Goal: Navigation & Orientation: Find specific page/section

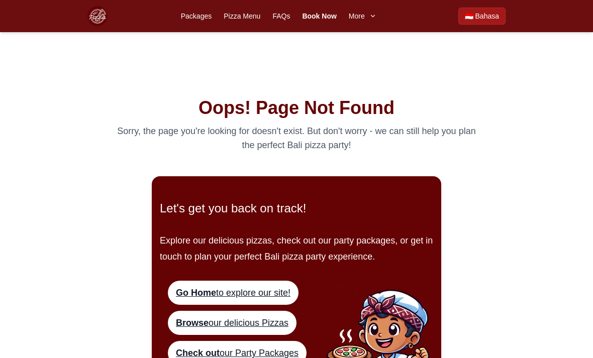
click at [235, 14] on link "Pizza Menu" at bounding box center [242, 16] width 37 height 10
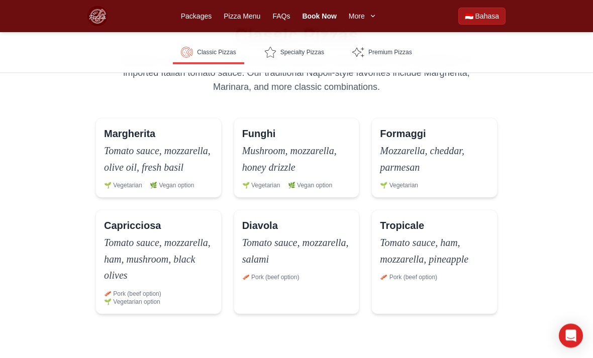
scroll to position [247, 0]
click at [130, 151] on p "Tomato sauce, mozzarella, olive oil, fresh basil" at bounding box center [158, 158] width 109 height 33
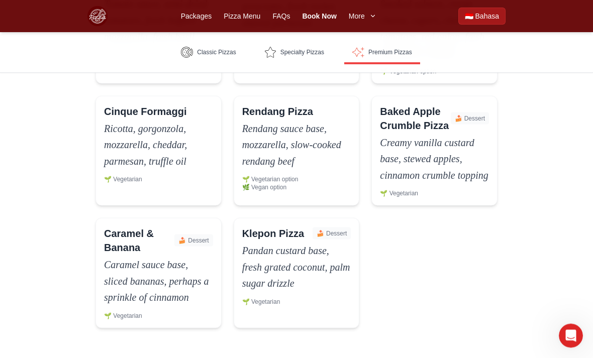
scroll to position [1313, 0]
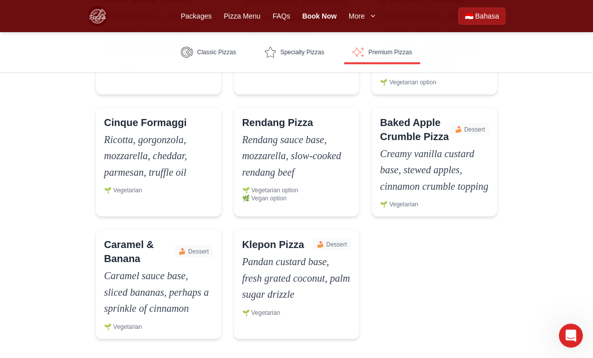
click at [243, 19] on link "Pizza Menu" at bounding box center [242, 16] width 37 height 10
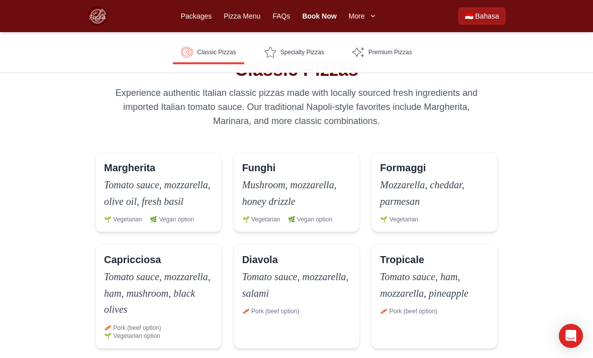
scroll to position [214, 0]
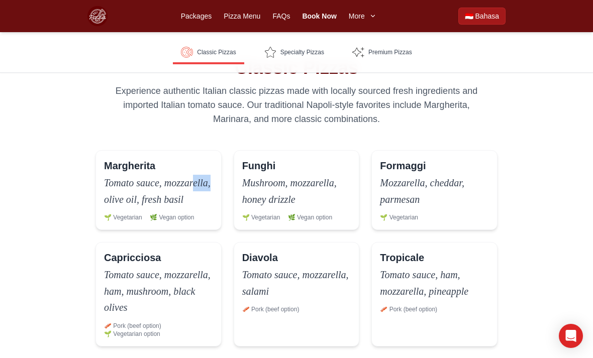
click at [486, 16] on span "Bahasa" at bounding box center [487, 16] width 24 height 10
